Goal: Task Accomplishment & Management: Use online tool/utility

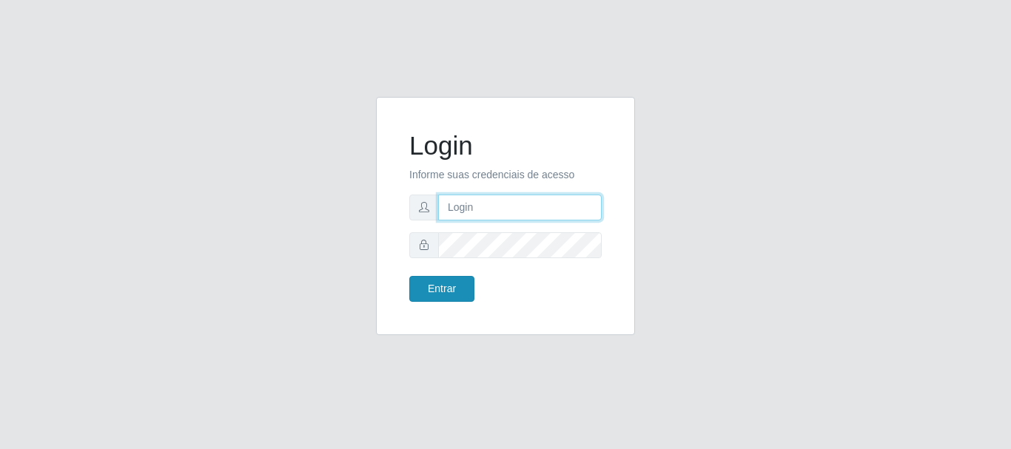
type input "[PERSON_NAME]"
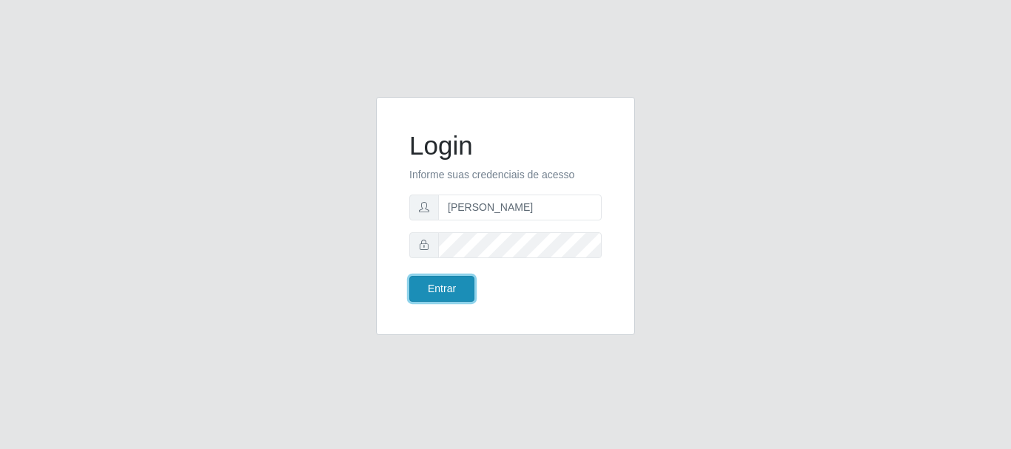
click at [445, 289] on button "Entrar" at bounding box center [441, 289] width 65 height 26
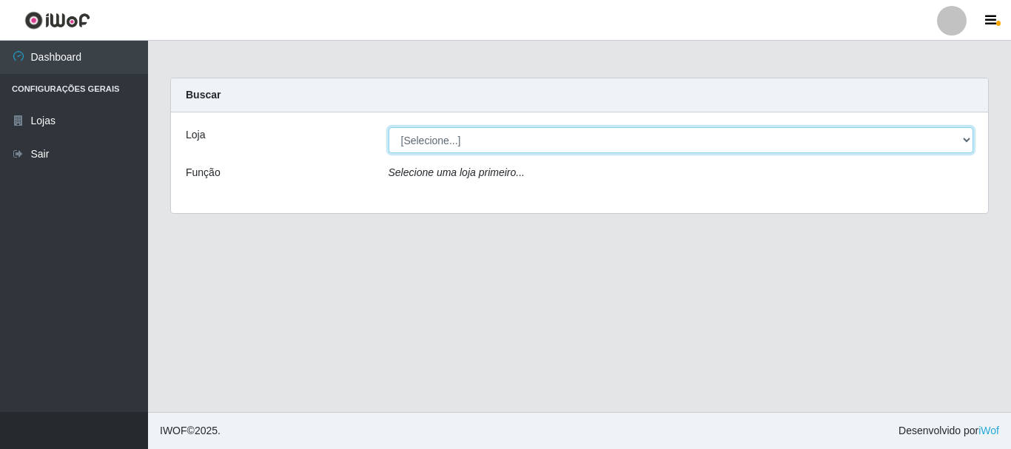
click at [514, 139] on select "[Selecione...] Bemais Supermercados - [GEOGRAPHIC_DATA]" at bounding box center [680, 140] width 585 height 26
select select "249"
click at [388, 127] on select "[Selecione...] Bemais Supermercados - [GEOGRAPHIC_DATA]" at bounding box center [680, 140] width 585 height 26
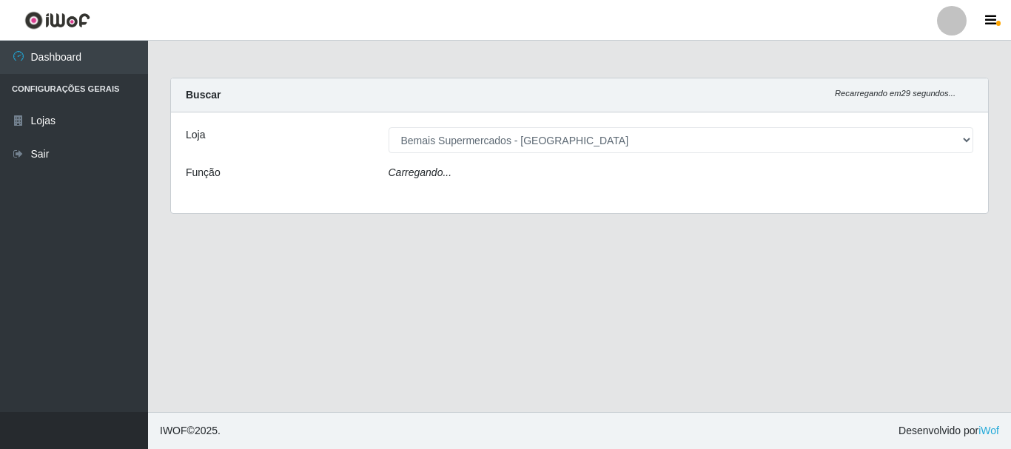
click at [490, 172] on div "Carregando..." at bounding box center [680, 175] width 607 height 21
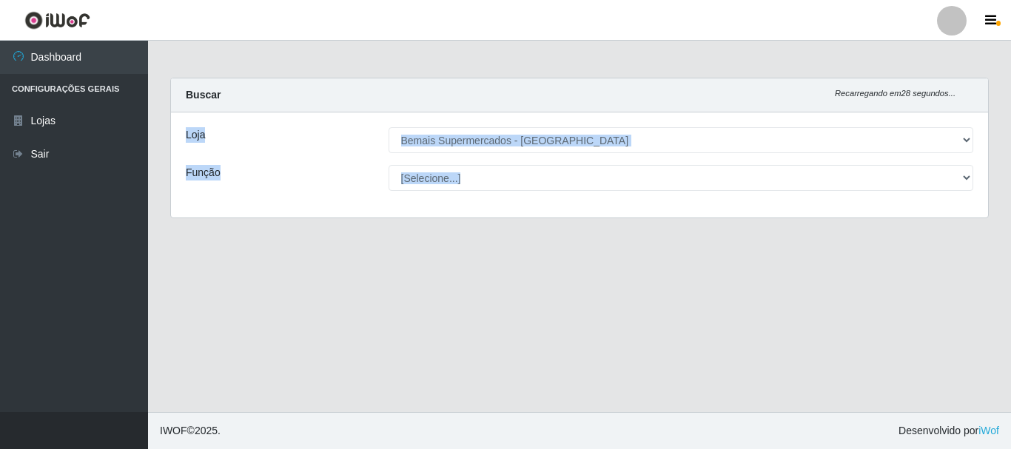
drag, startPoint x: 506, startPoint y: 258, endPoint x: 494, endPoint y: 206, distance: 53.1
click at [506, 256] on main "Carregando... Buscar Recarregando em 28 segundos... Loja [Selecione...] Bemais …" at bounding box center [579, 226] width 863 height 371
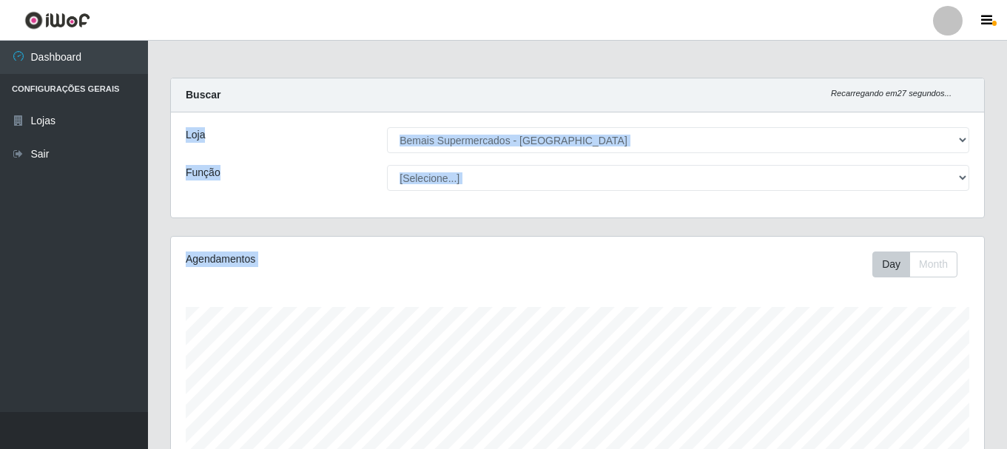
scroll to position [307, 813]
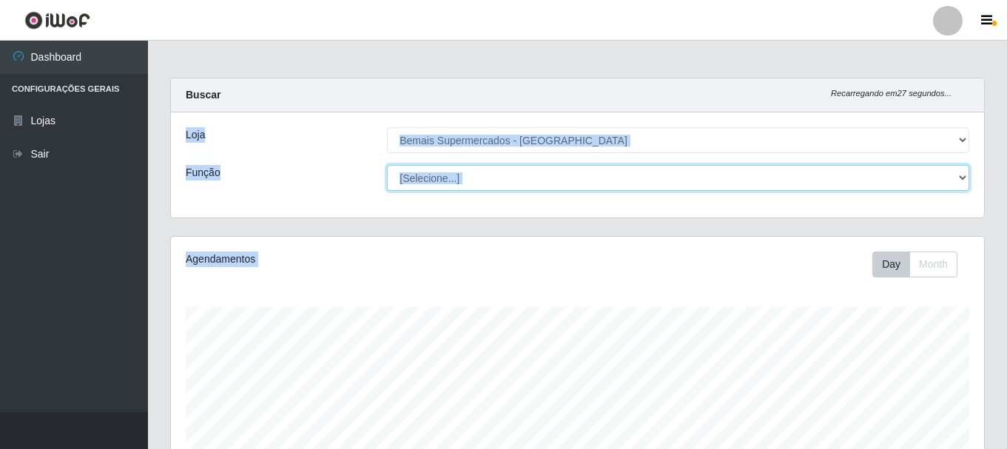
click at [947, 173] on select "[Selecione...] ASG ASG + ASG ++ Auxiliar de Depósito Auxiliar de Depósito + Aux…" at bounding box center [678, 178] width 582 height 26
click at [387, 165] on select "[Selecione...] ASG ASG + ASG ++ Auxiliar de Depósito Auxiliar de Depósito + Aux…" at bounding box center [678, 178] width 582 height 26
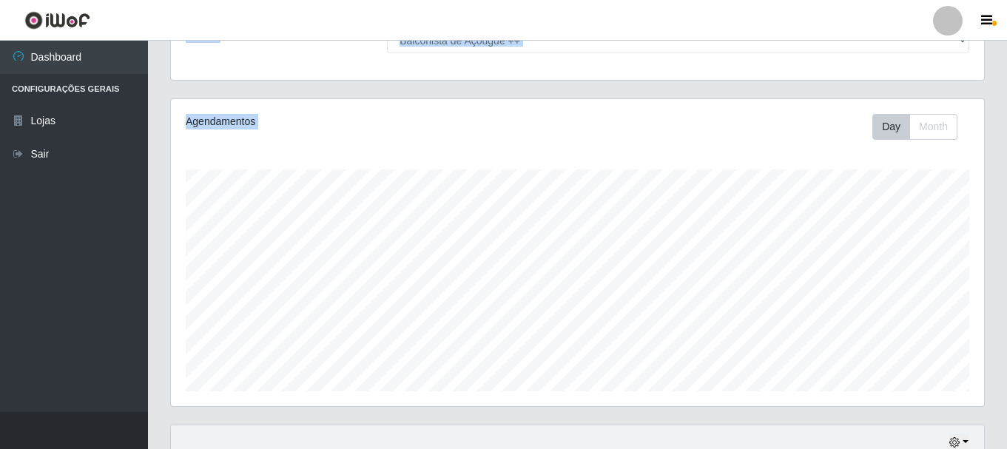
scroll to position [270, 0]
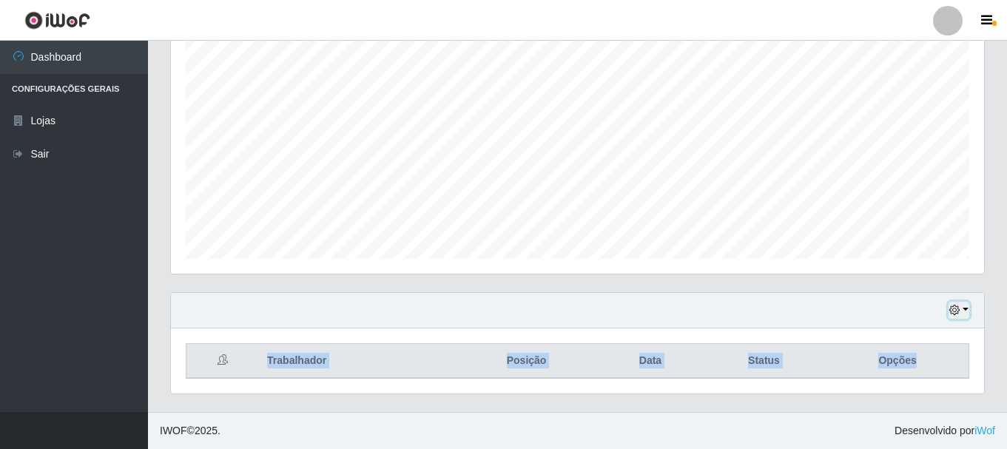
click at [960, 305] on button "button" at bounding box center [959, 310] width 21 height 17
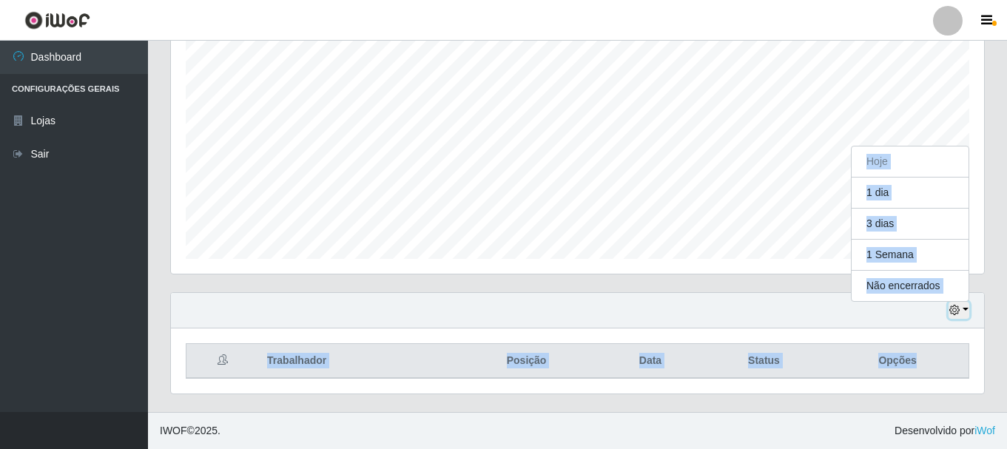
scroll to position [307, 813]
click at [928, 262] on button "1 Semana" at bounding box center [910, 255] width 117 height 31
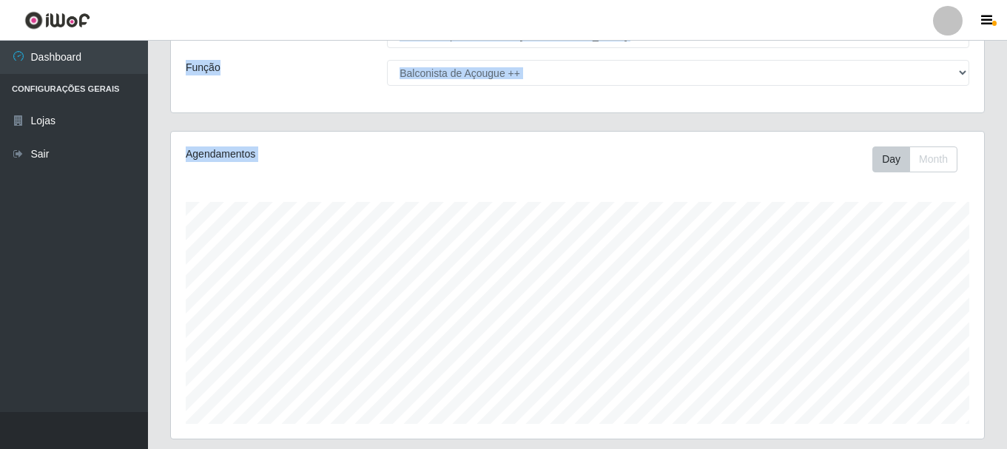
scroll to position [0, 0]
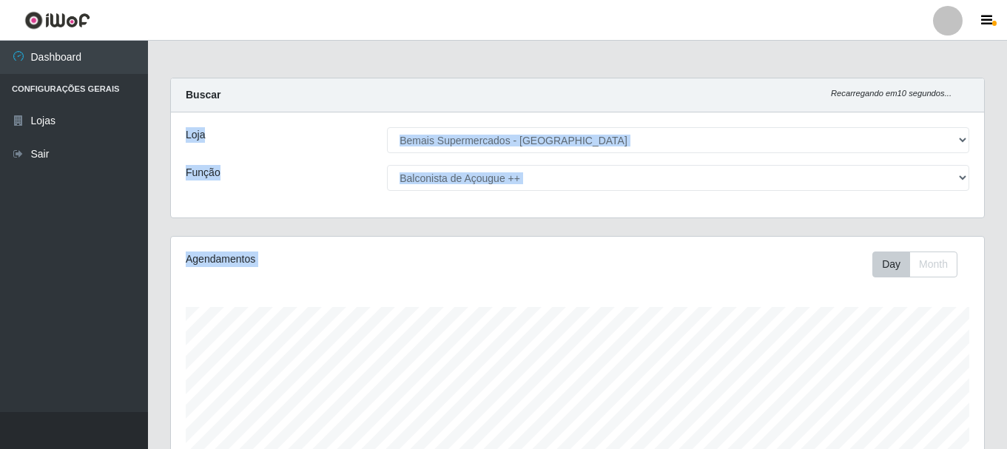
click at [477, 234] on div "Carregando... Buscar Recarregando em 10 segundos... Loja [Selecione...] Bemais …" at bounding box center [577, 157] width 837 height 158
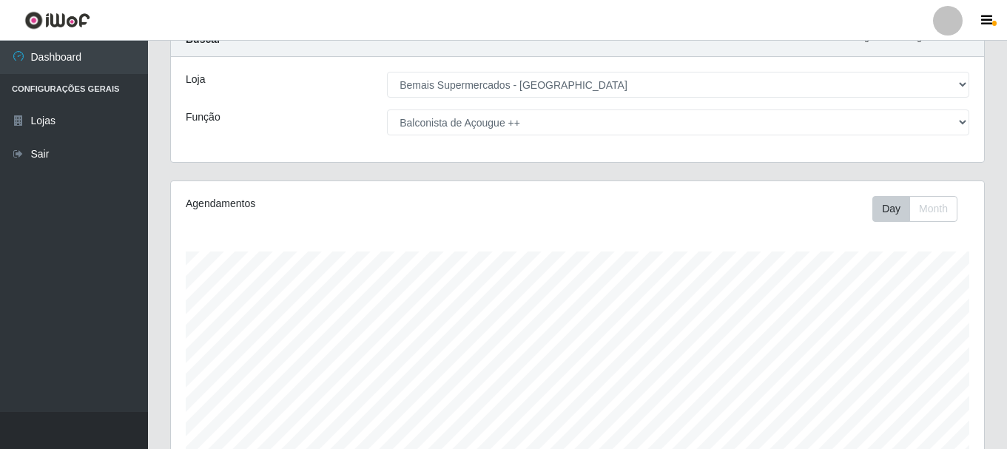
scroll to position [444, 0]
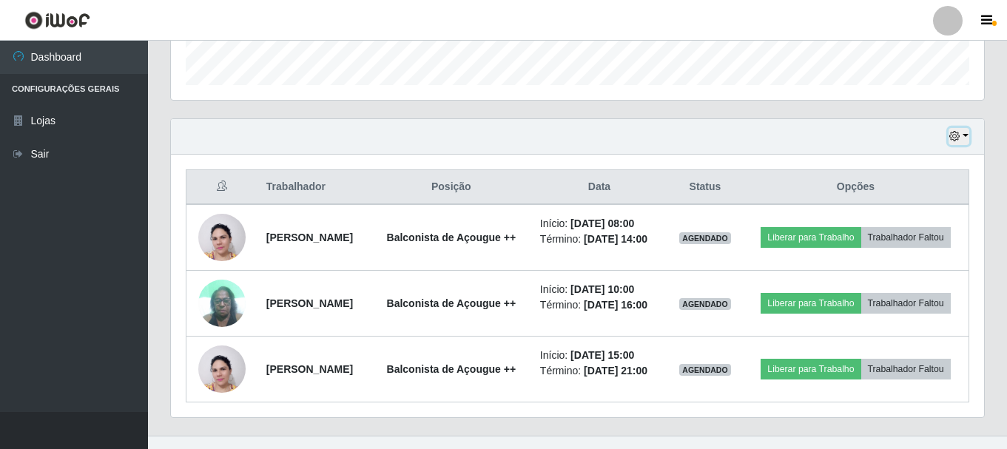
click at [958, 134] on icon "button" at bounding box center [954, 136] width 10 height 10
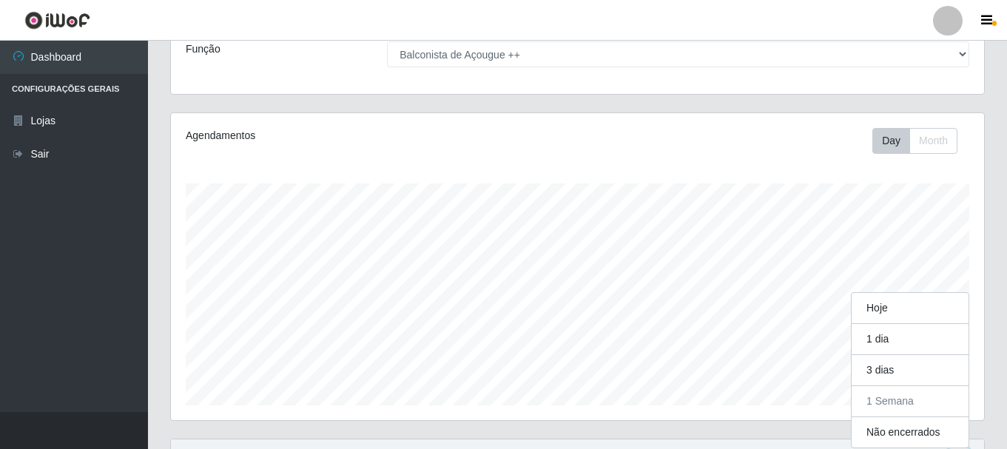
scroll to position [0, 0]
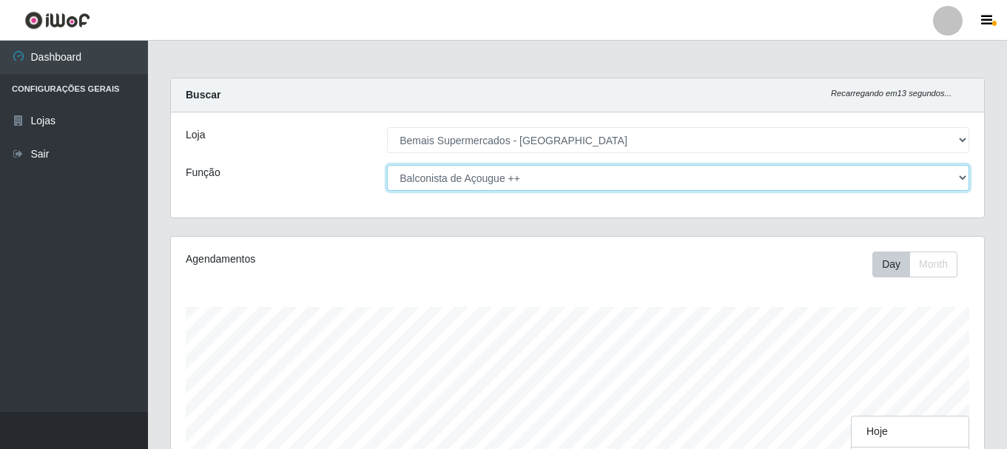
click at [521, 182] on select "[Selecione...] ASG ASG + ASG ++ Auxiliar de Depósito Auxiliar de Depósito + Aux…" at bounding box center [678, 178] width 582 height 26
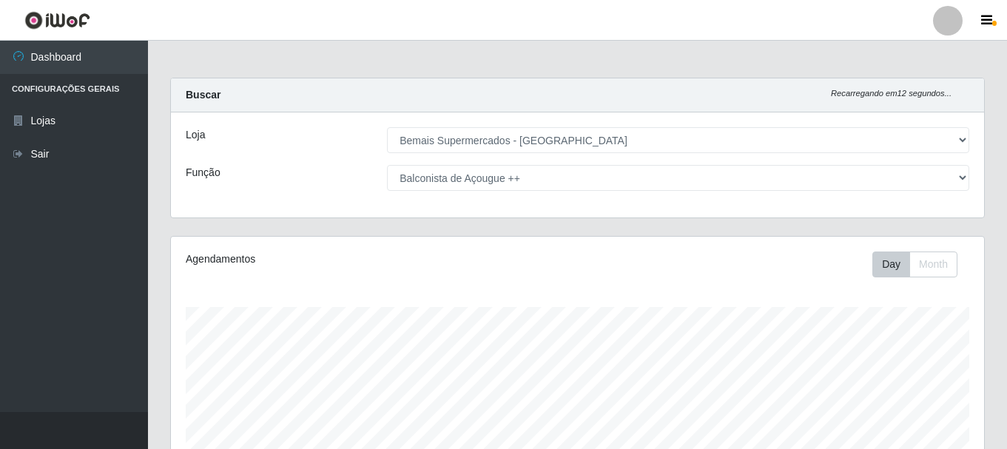
click at [554, 295] on div "Agendamentos Day Month 14/08 Agendamentos 18" at bounding box center [577, 390] width 813 height 307
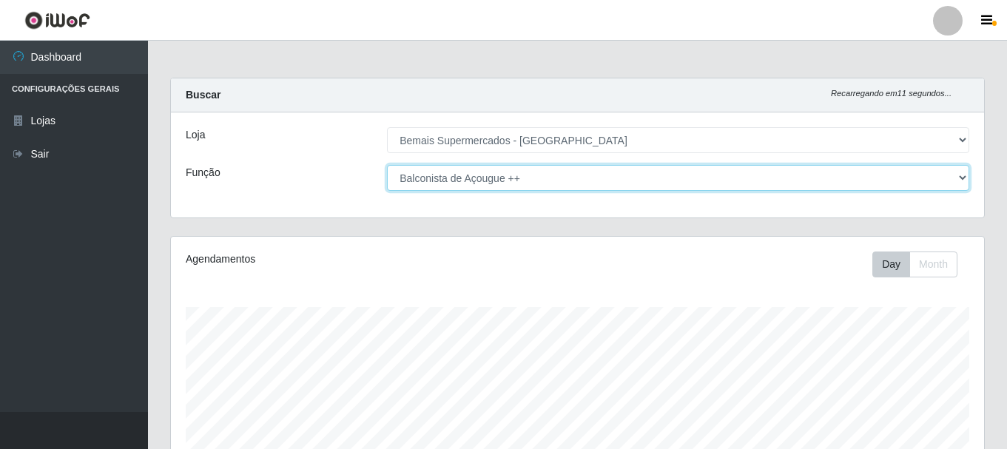
click at [569, 182] on select "[Selecione...] ASG ASG + ASG ++ Auxiliar de Depósito Auxiliar de Depósito + Aux…" at bounding box center [678, 178] width 582 height 26
select select "72"
click at [387, 165] on select "[Selecione...] ASG ASG + ASG ++ Auxiliar de Depósito Auxiliar de Depósito + Aux…" at bounding box center [678, 178] width 582 height 26
